Goal: Information Seeking & Learning: Learn about a topic

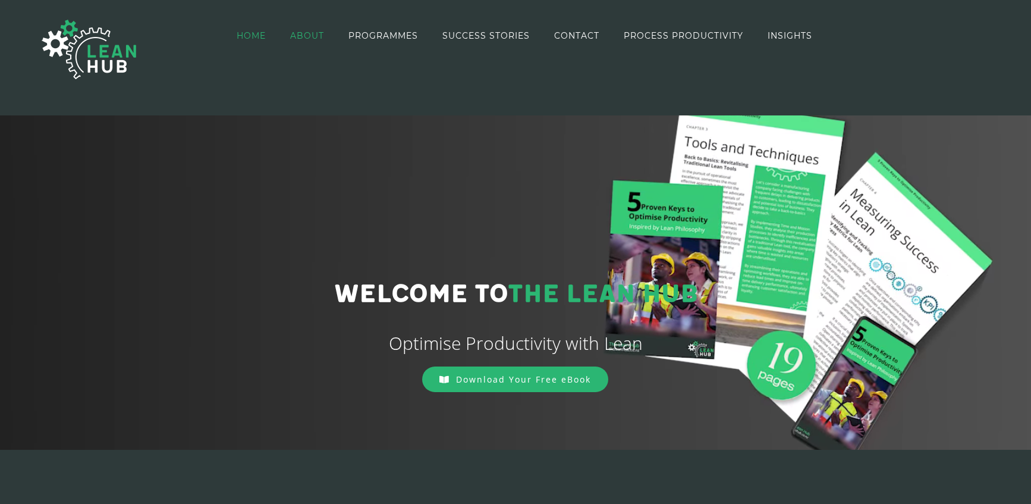
click at [311, 37] on span "ABOUT" at bounding box center [307, 36] width 34 height 8
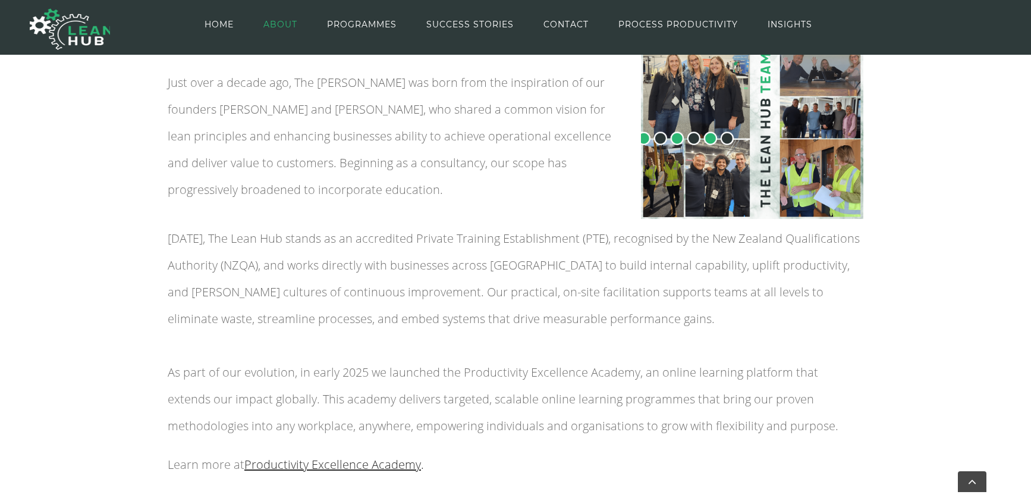
scroll to position [272, 0]
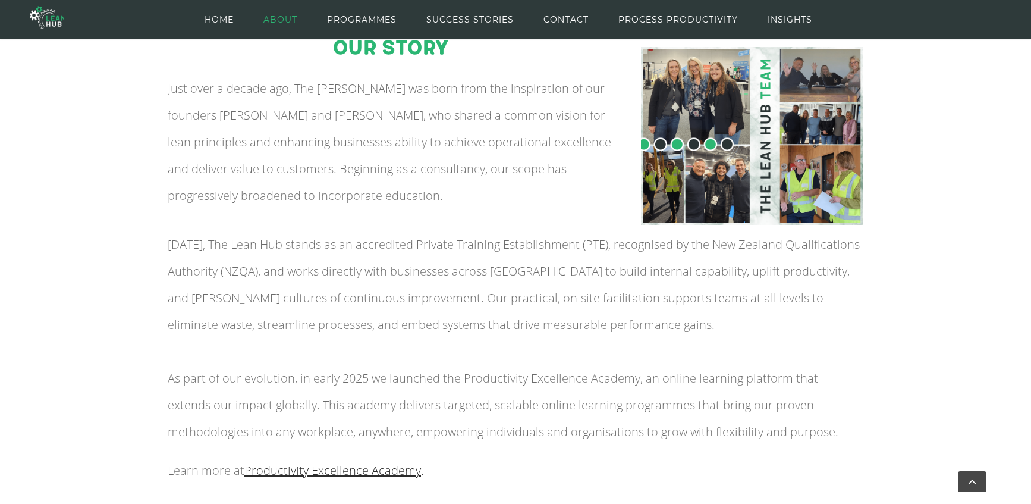
click at [742, 157] on img at bounding box center [752, 136] width 222 height 178
click at [385, 17] on span "PROGRAMMES" at bounding box center [362, 20] width 70 height 54
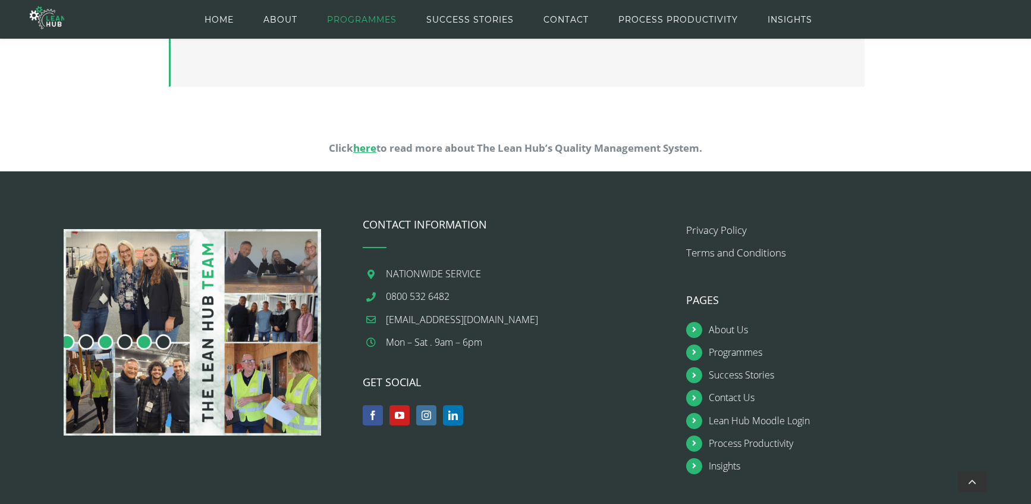
scroll to position [1207, 0]
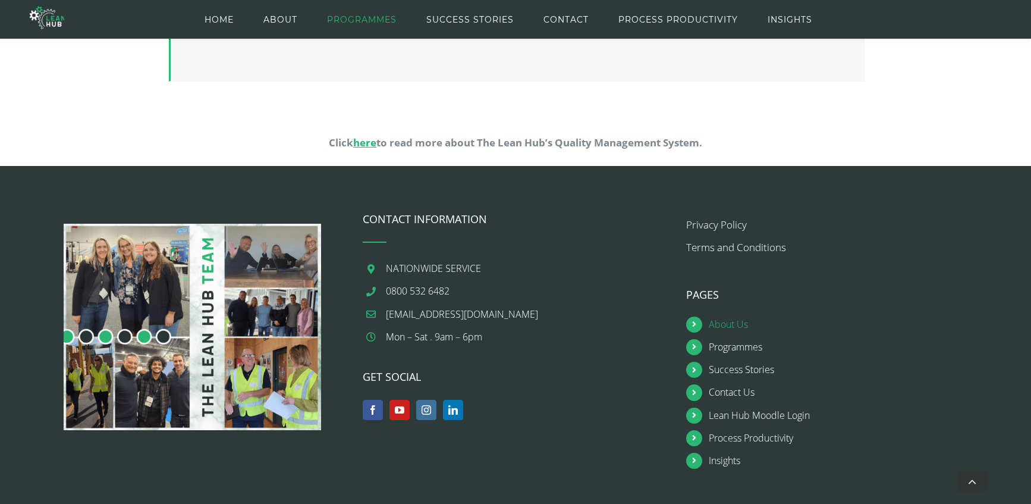
click at [723, 326] on link "About Us" at bounding box center [850, 324] width 282 height 16
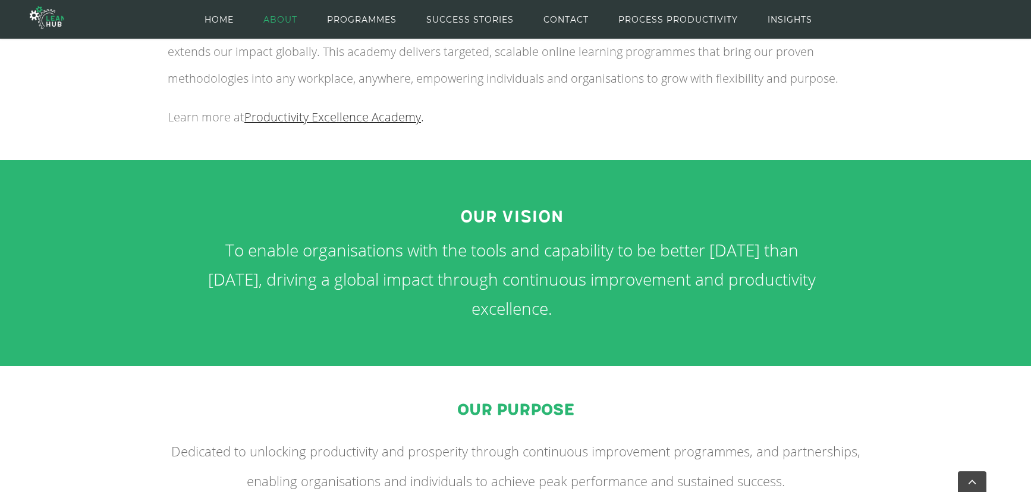
scroll to position [256, 0]
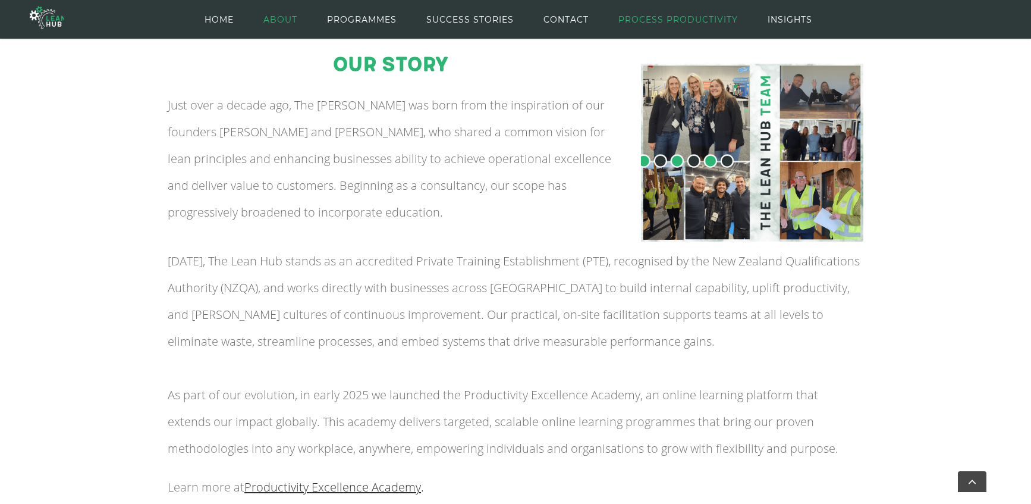
click at [674, 15] on span "PROCESS PRODUCTIVITY" at bounding box center [678, 20] width 120 height 54
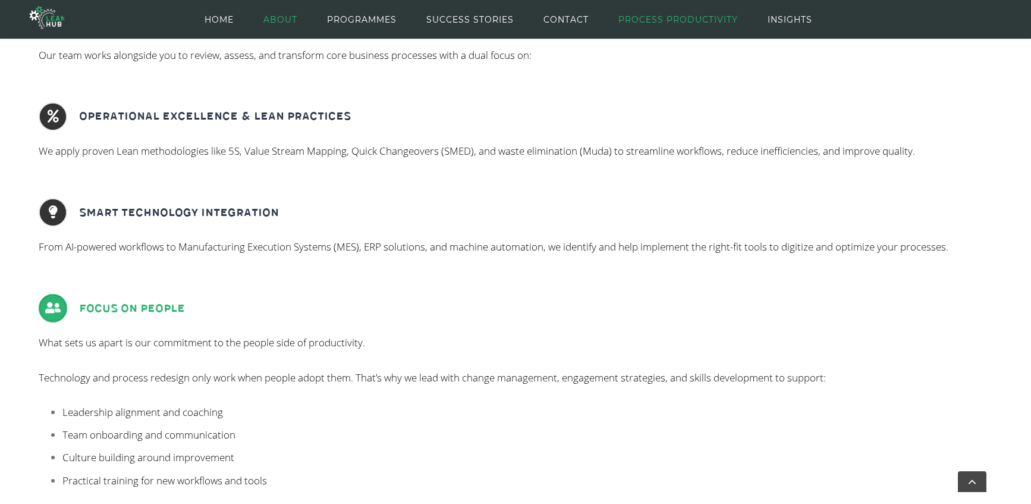
scroll to position [464, 0]
